Goal: Navigation & Orientation: Find specific page/section

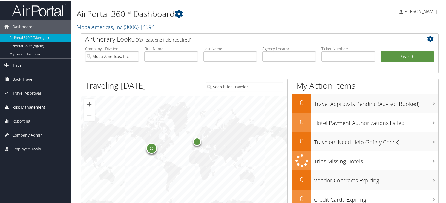
click at [27, 105] on span "Risk Management" at bounding box center [28, 107] width 33 height 14
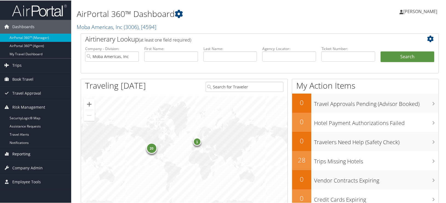
click at [25, 156] on span "Reporting" at bounding box center [21, 154] width 18 height 14
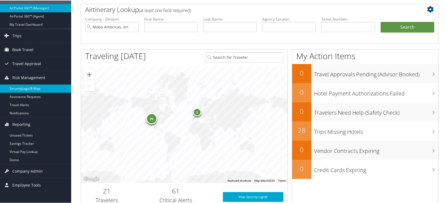
scroll to position [27, 0]
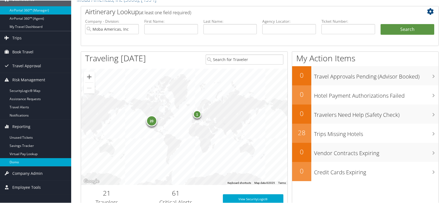
click at [11, 162] on link "Domo" at bounding box center [35, 162] width 71 height 8
